Goal: Navigation & Orientation: Find specific page/section

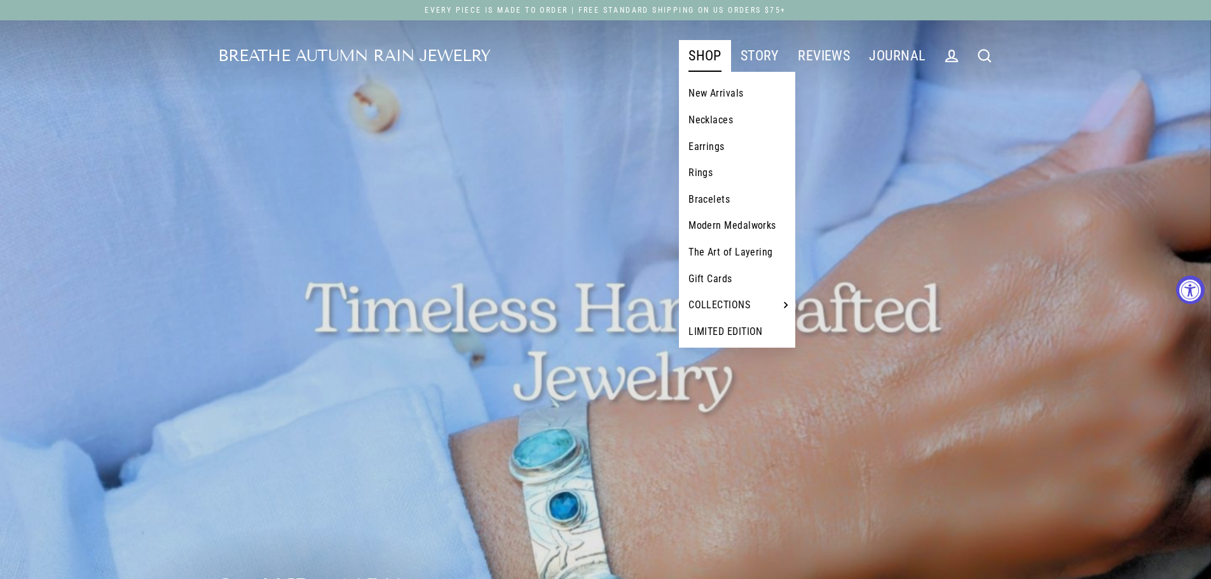
click at [709, 57] on link "SHOP" at bounding box center [705, 56] width 52 height 32
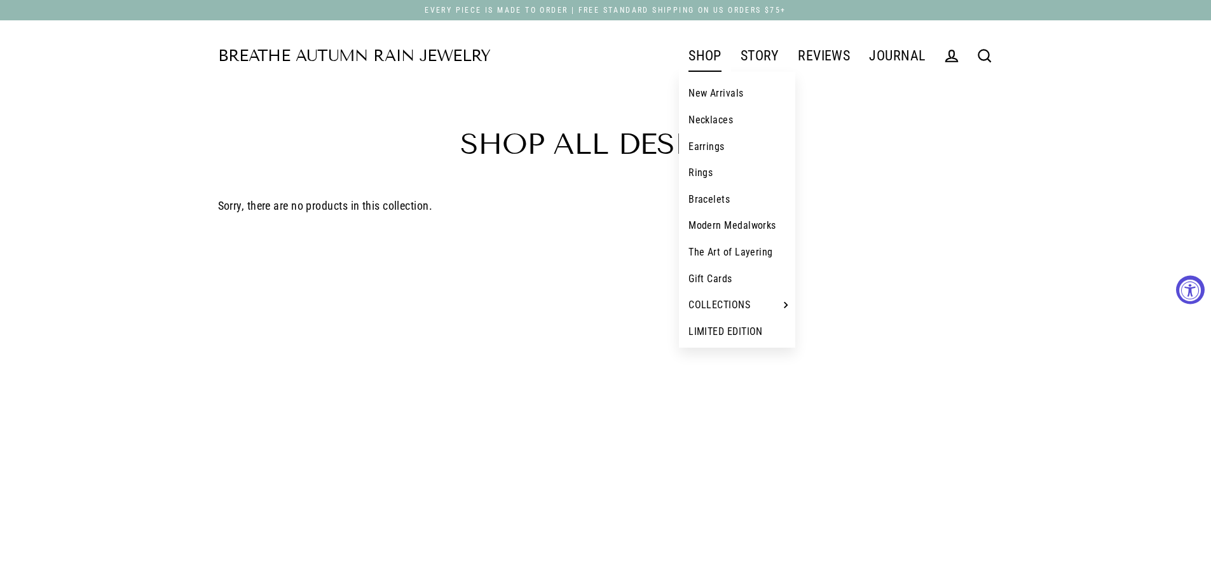
click at [711, 191] on link "Bracelets" at bounding box center [737, 199] width 116 height 27
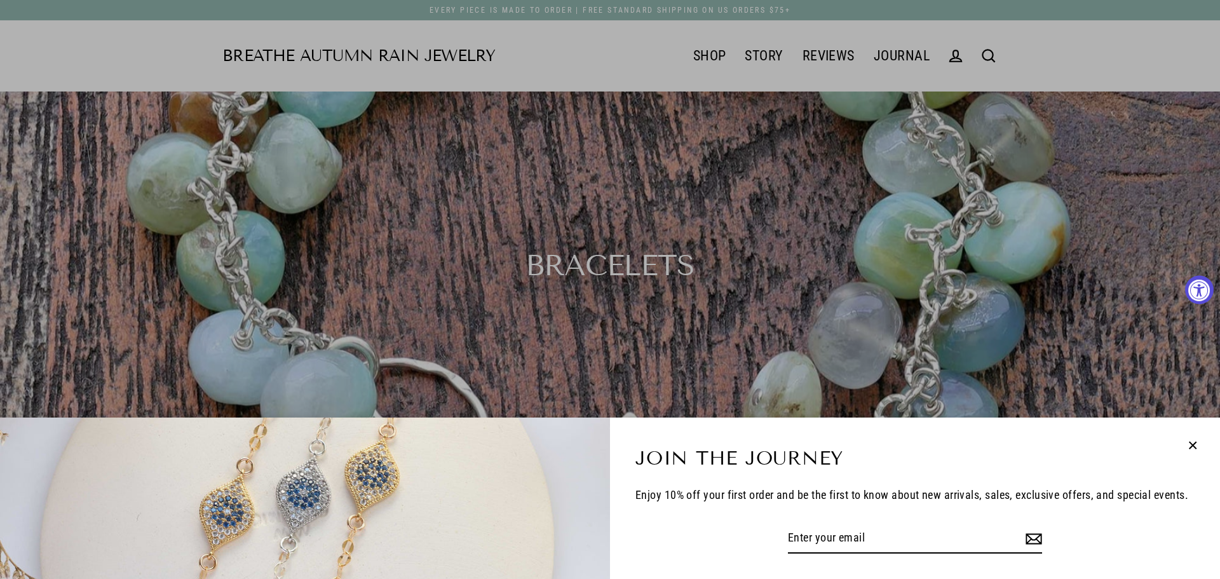
click at [1197, 445] on icon "button" at bounding box center [1193, 445] width 17 height 17
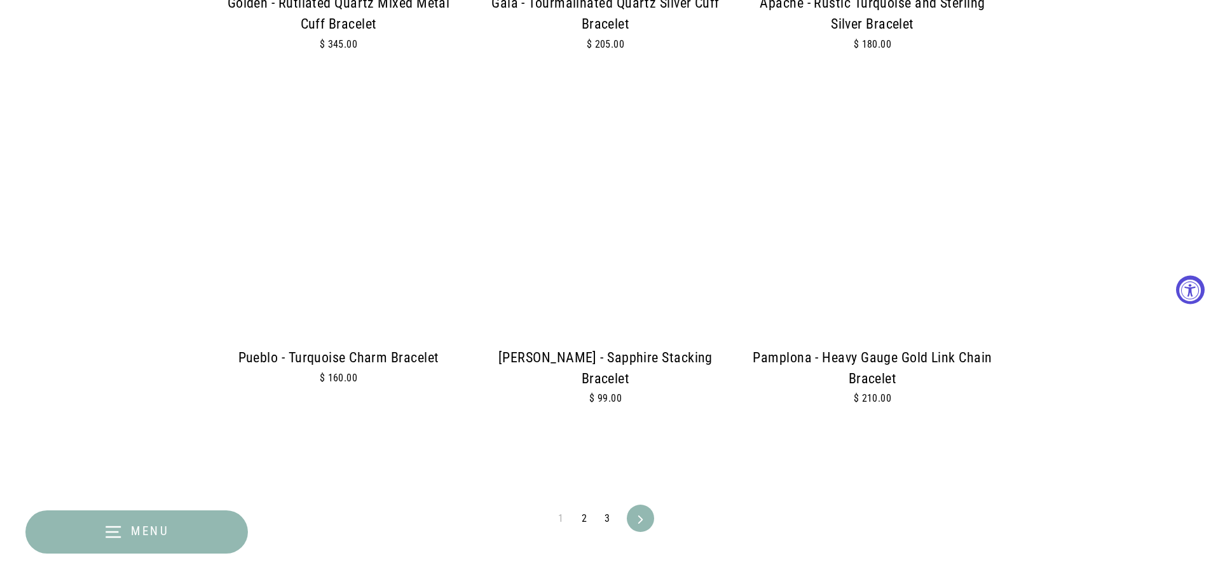
scroll to position [2892, 0]
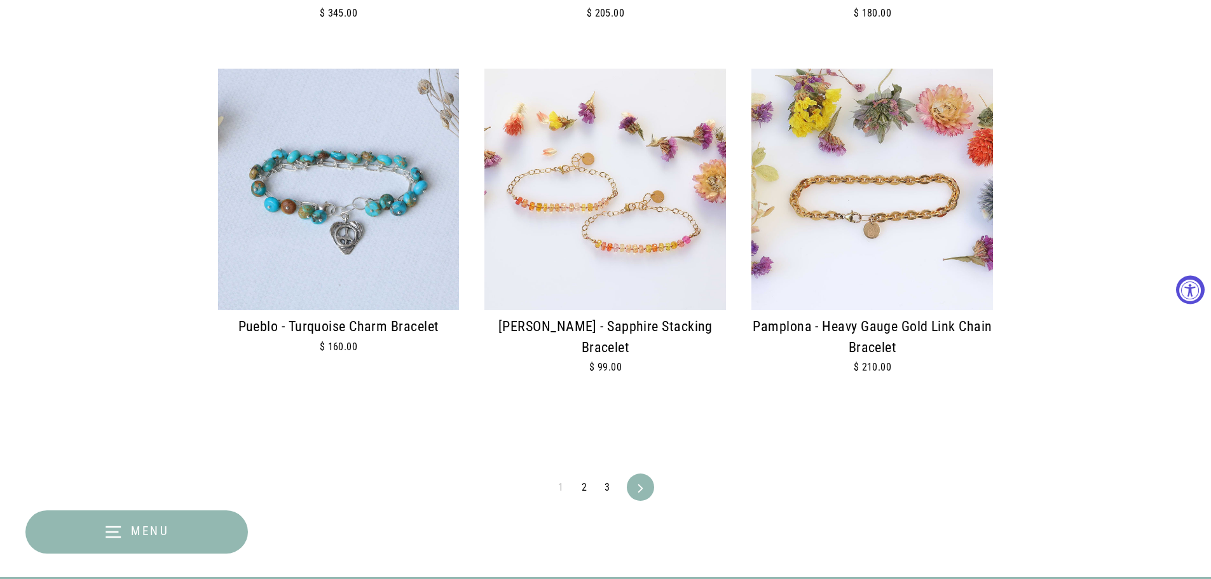
click at [589, 486] on link "2" at bounding box center [584, 487] width 20 height 20
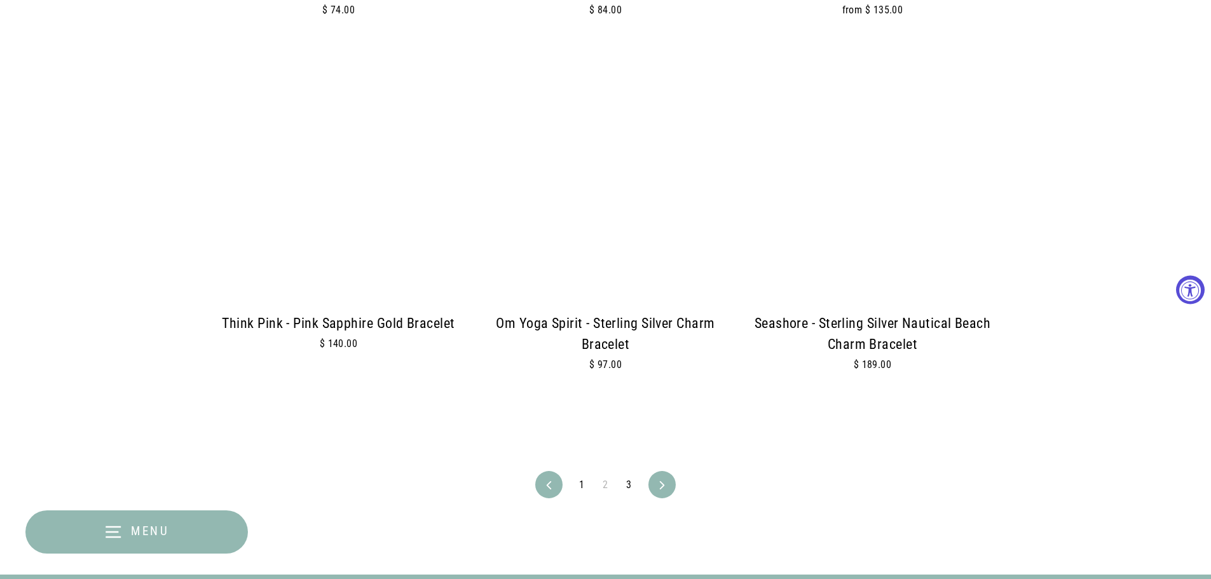
scroll to position [2976, 0]
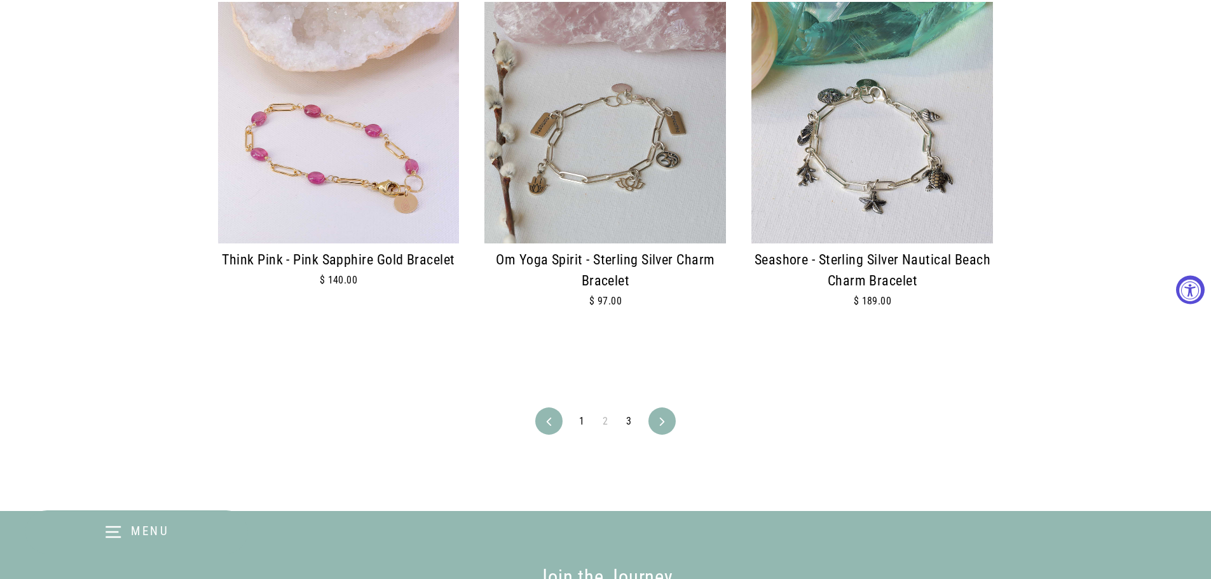
click at [624, 426] on link "3" at bounding box center [628, 421] width 20 height 20
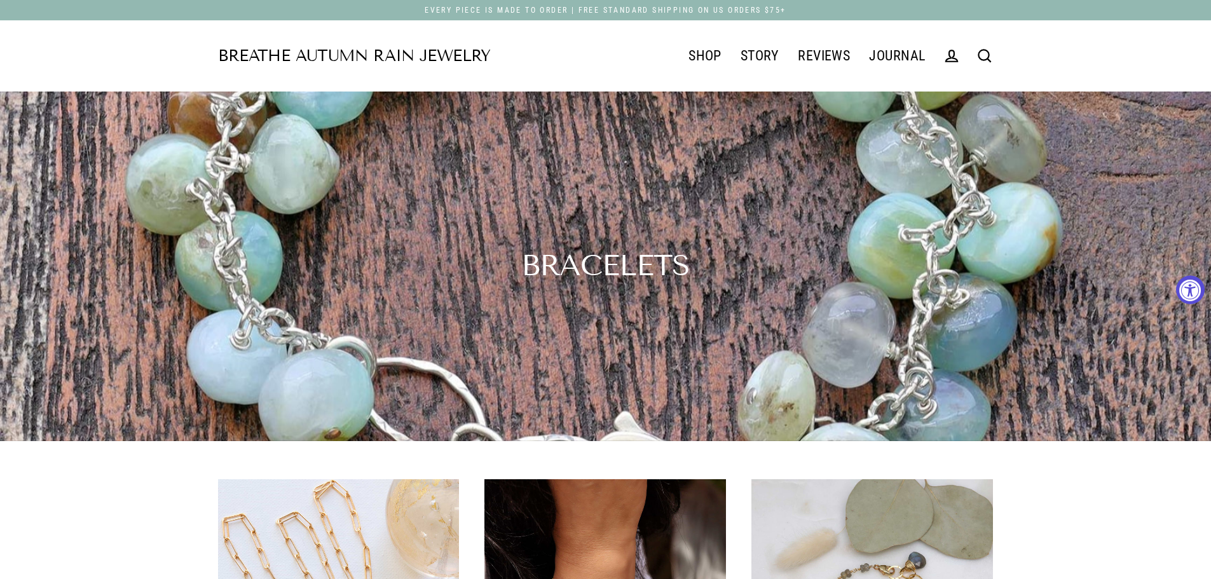
drag, startPoint x: 1209, startPoint y: 84, endPoint x: 1216, endPoint y: 124, distance: 40.5
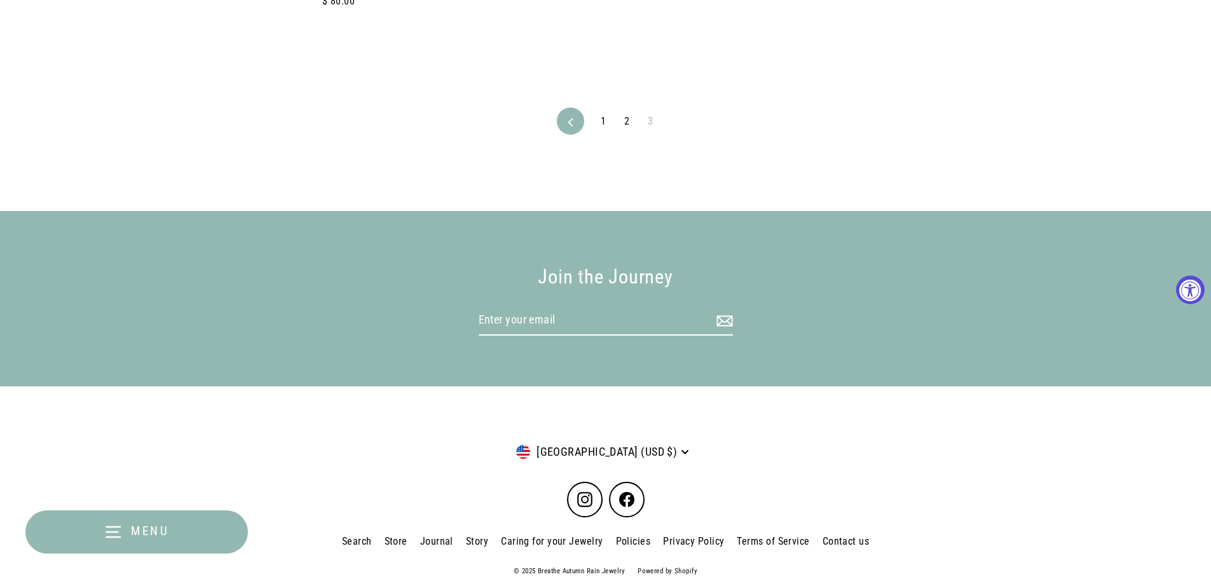
scroll to position [2193, 0]
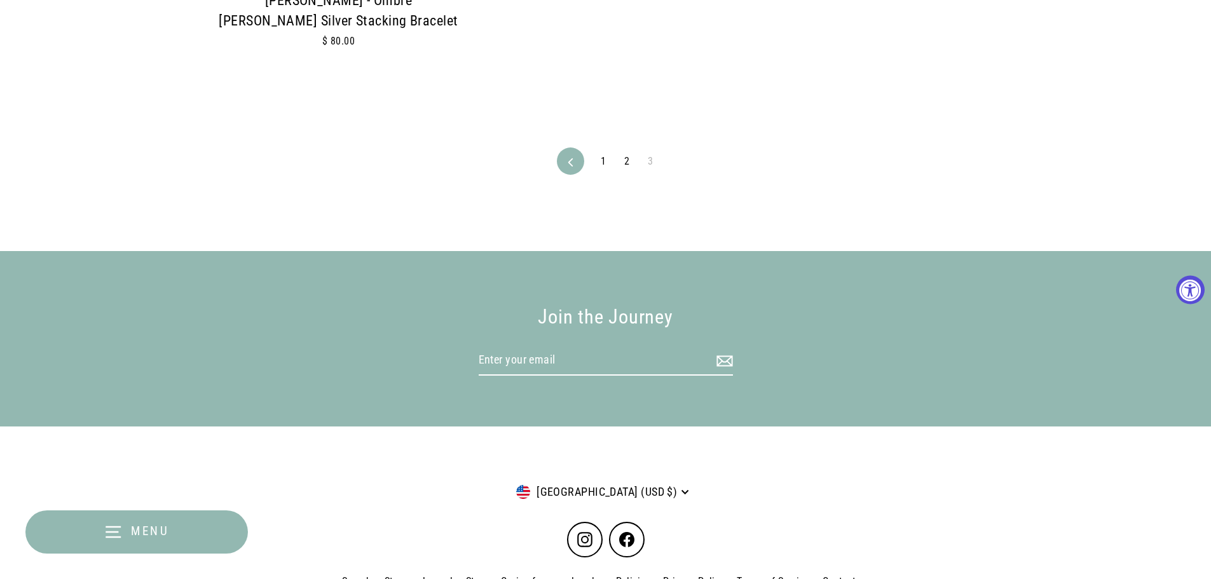
click at [594, 537] on link "Instagram" at bounding box center [585, 540] width 36 height 36
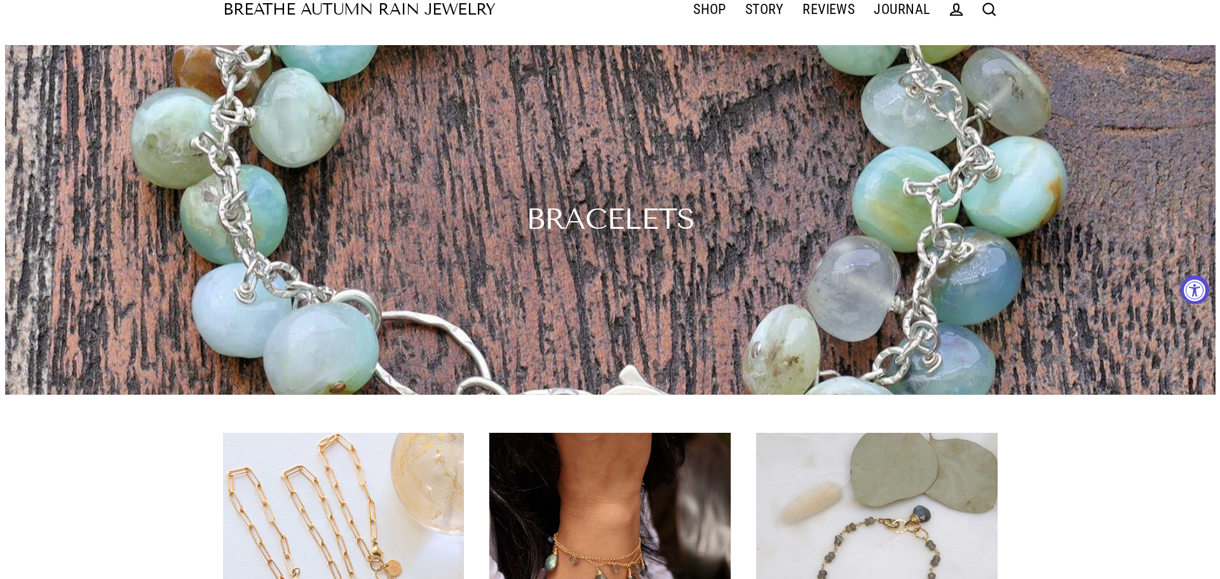
scroll to position [0, 0]
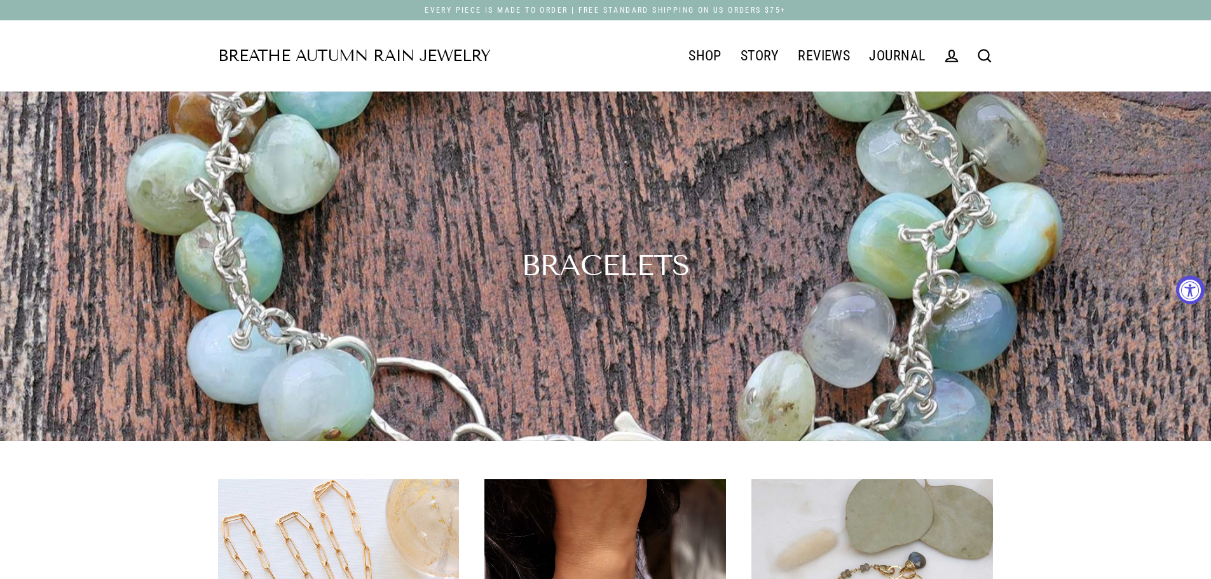
click at [987, 51] on icon at bounding box center [984, 56] width 12 height 12
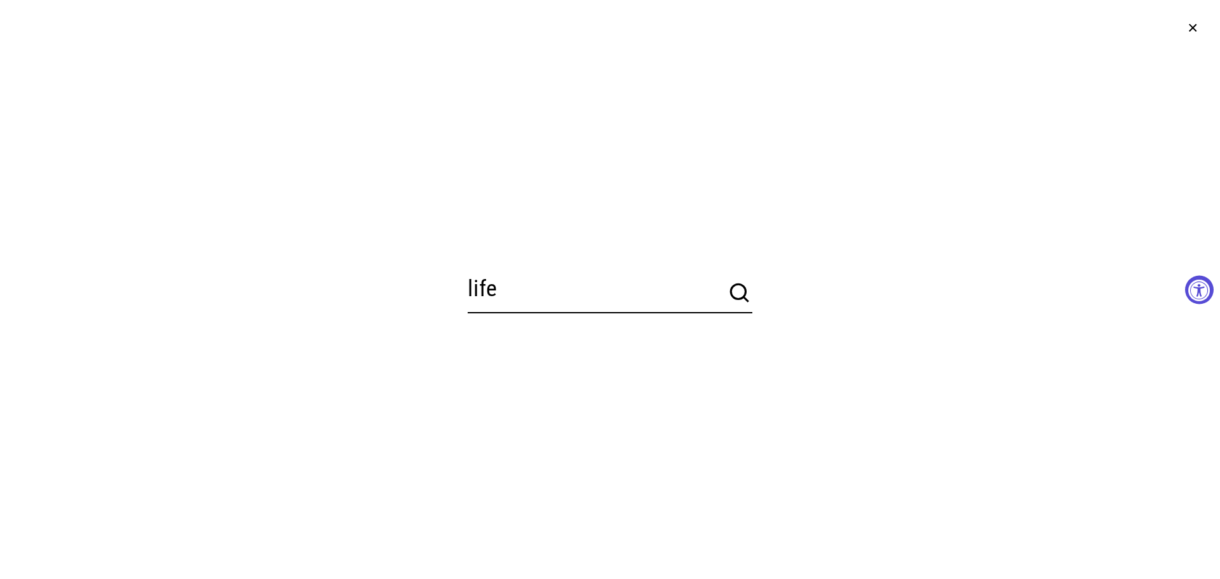
drag, startPoint x: 514, startPoint y: 288, endPoint x: 467, endPoint y: 288, distance: 46.4
click at [467, 288] on div "life Search Search Close (esc)" at bounding box center [610, 289] width 1220 height 579
paste input "Life Shrinks or Expands"
type input "Life Shrinks or Expands"
click at [727, 280] on button "Search" at bounding box center [739, 292] width 25 height 25
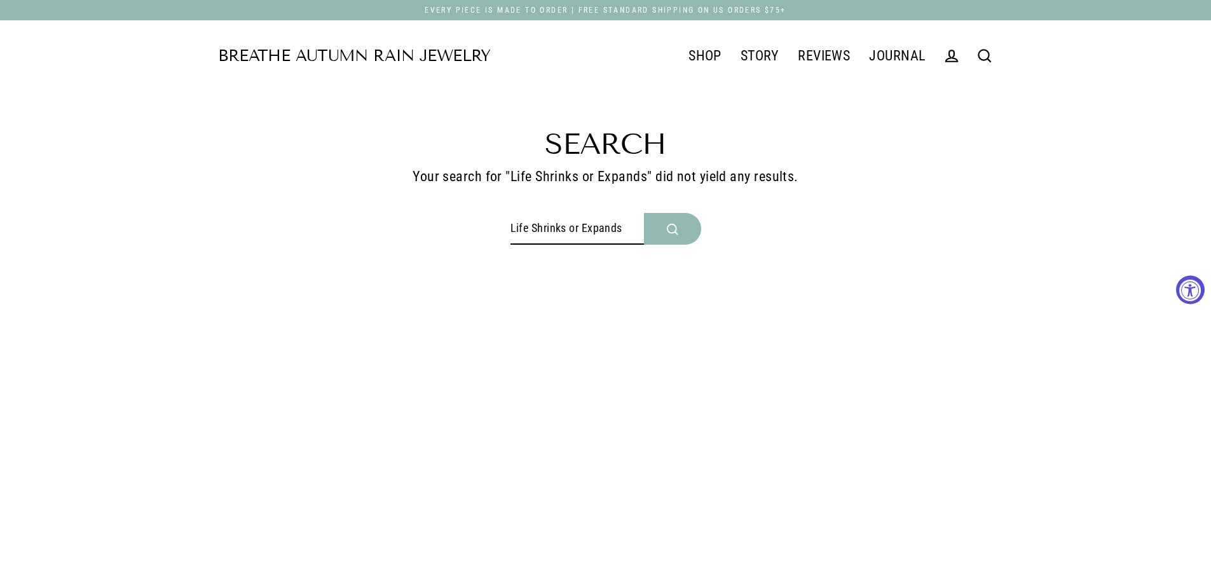
click at [367, 62] on link "Breathe Autumn Rain Jewelry" at bounding box center [354, 56] width 273 height 16
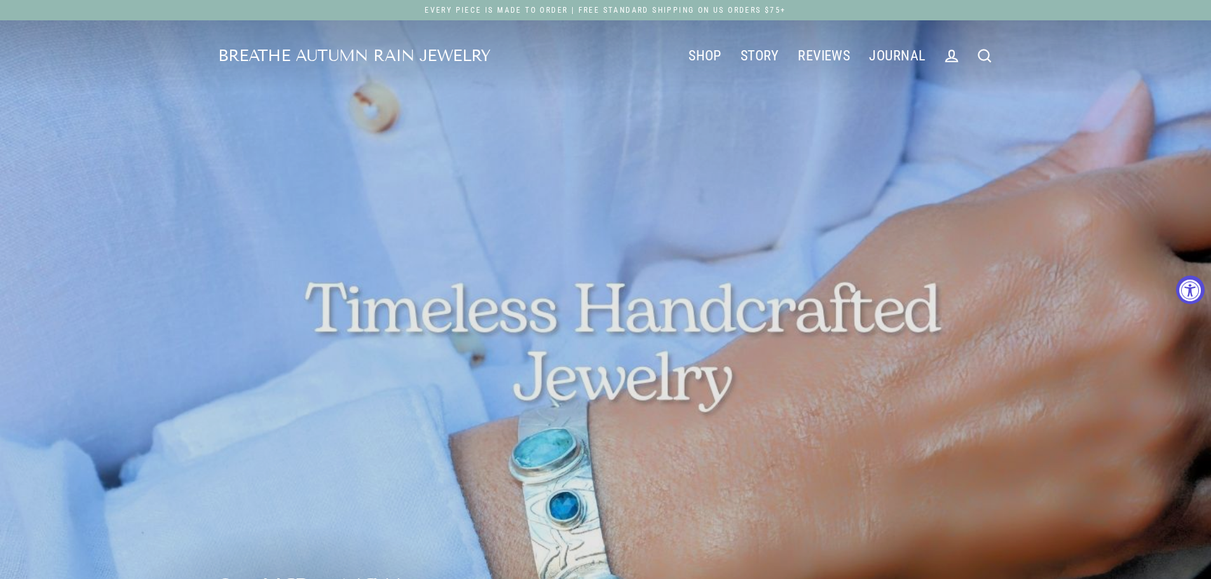
drag, startPoint x: 1209, startPoint y: 63, endPoint x: 1216, endPoint y: 135, distance: 72.1
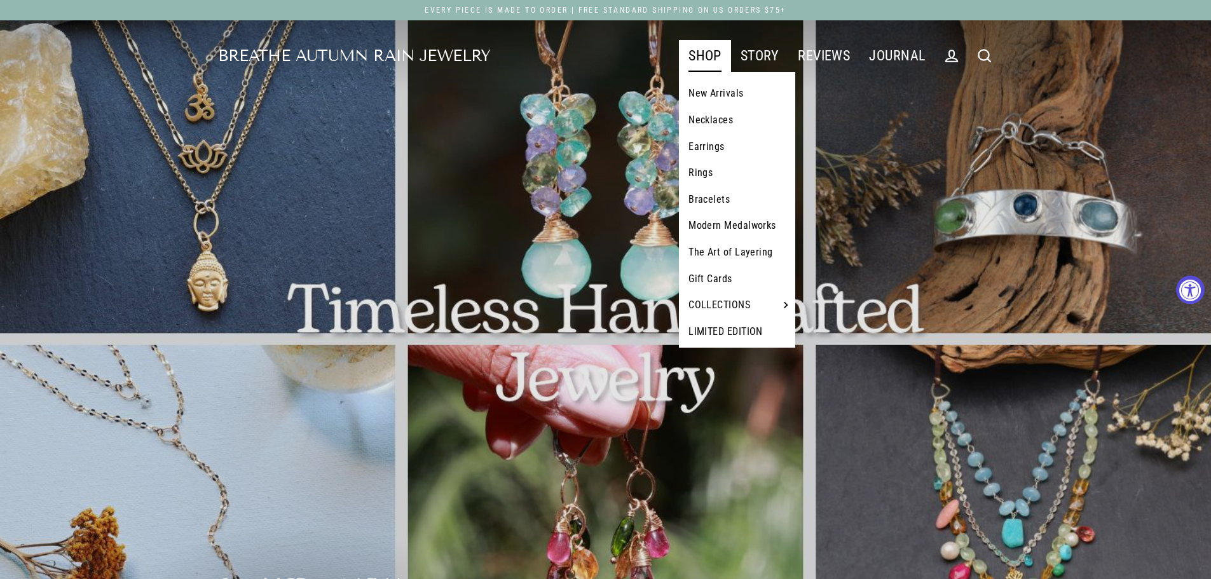
click at [733, 252] on link "The Art of Layering" at bounding box center [737, 252] width 116 height 27
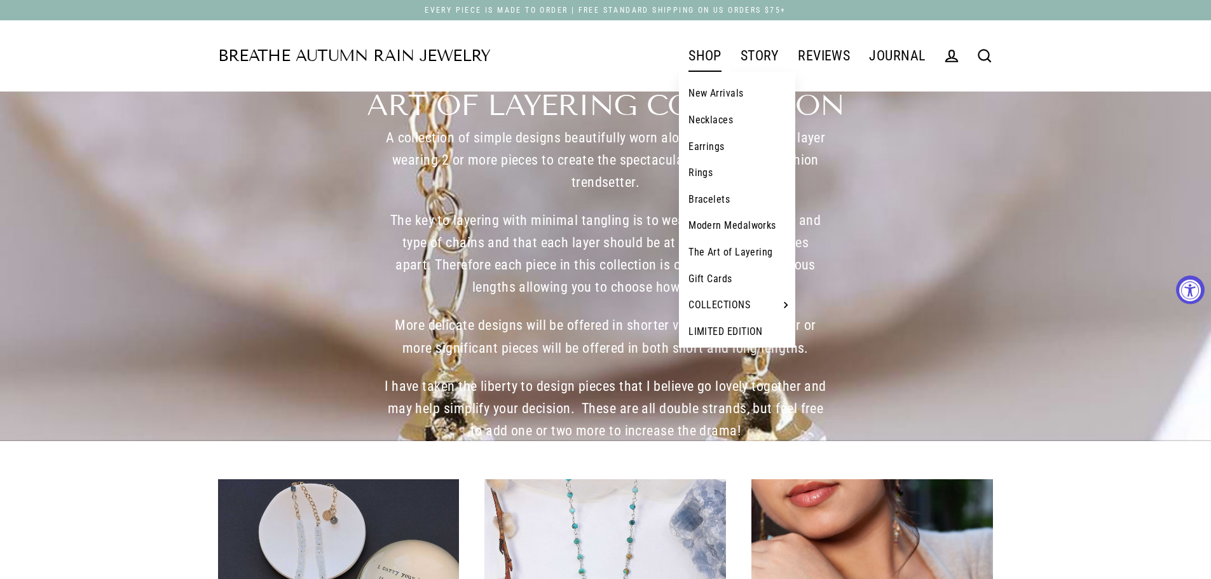
click at [709, 194] on link "Bracelets" at bounding box center [737, 199] width 116 height 27
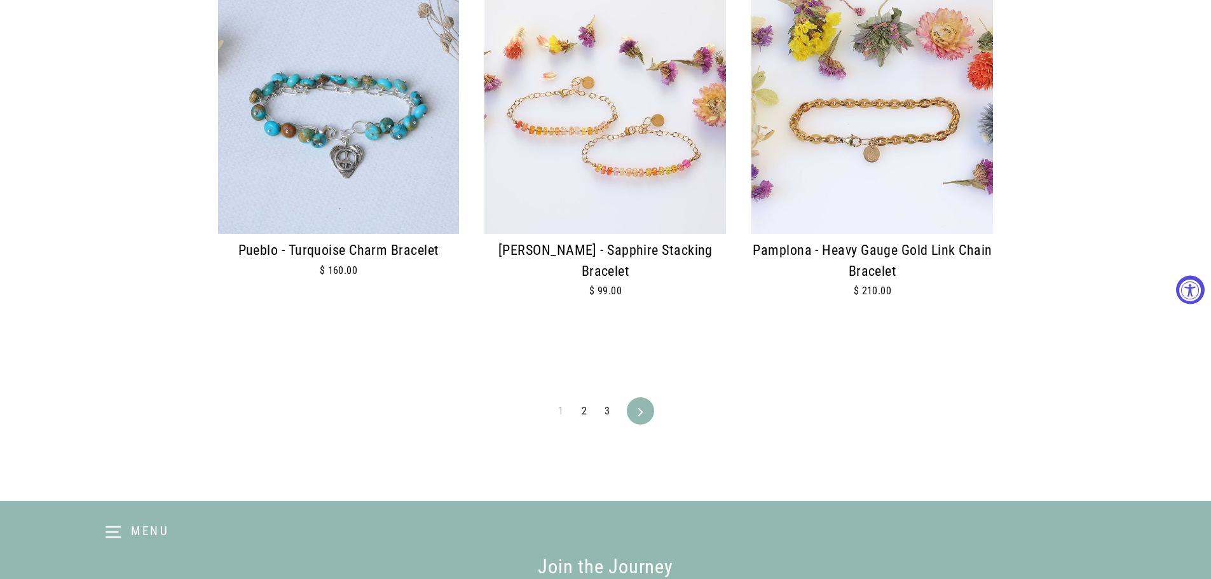
scroll to position [2964, 0]
